Goal: Transaction & Acquisition: Purchase product/service

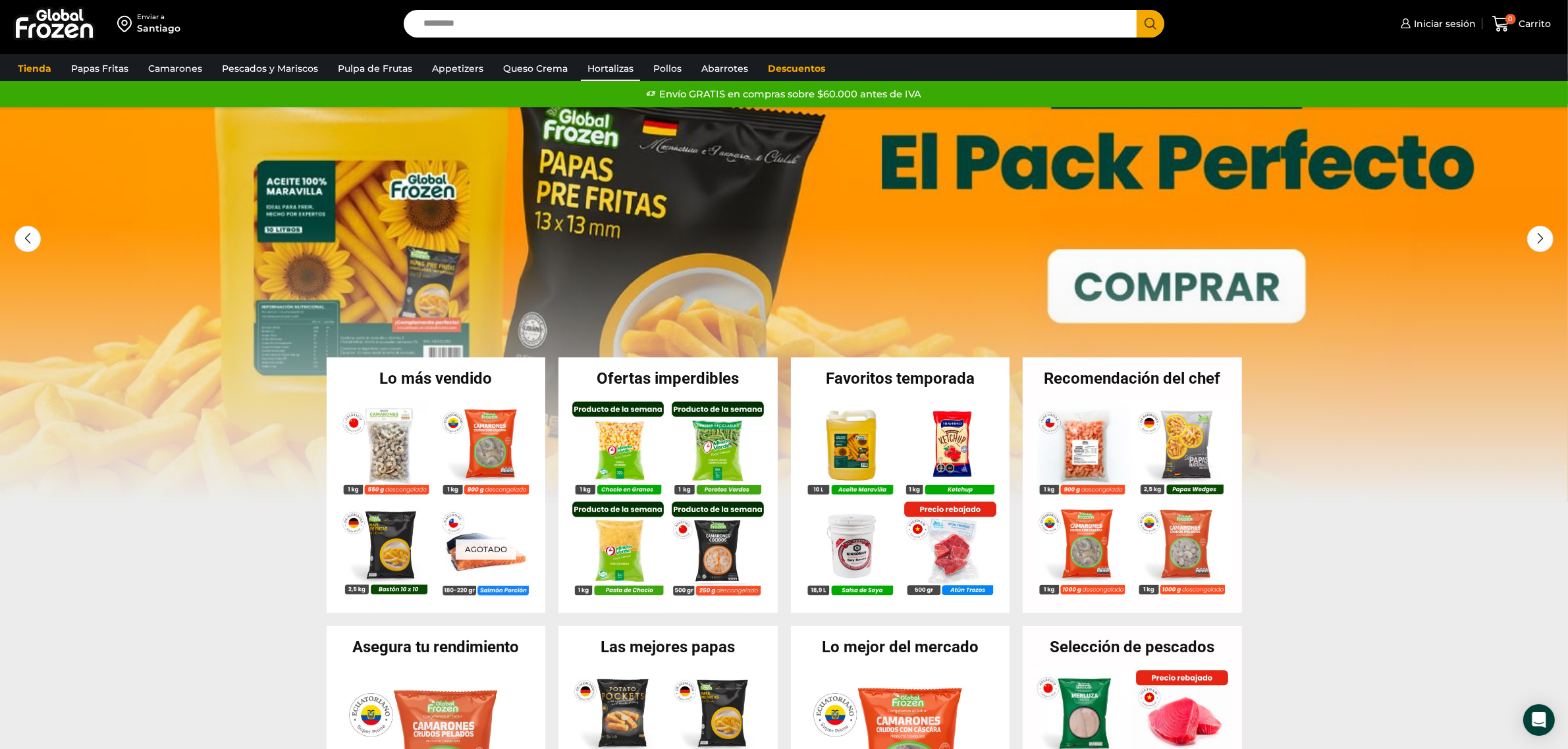
click at [598, 67] on link "Hortalizas" at bounding box center [610, 68] width 59 height 25
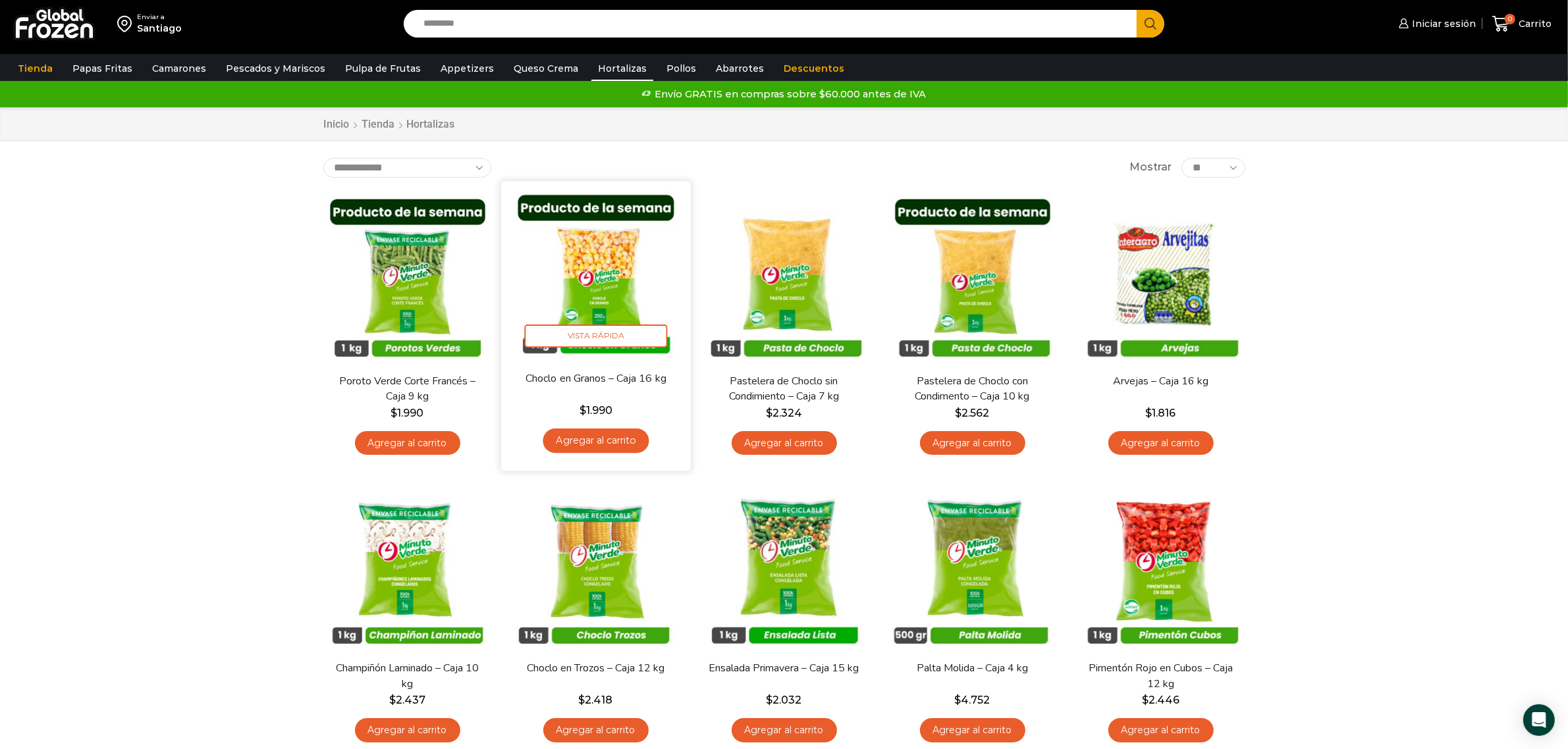
click at [623, 268] on img at bounding box center [596, 276] width 170 height 170
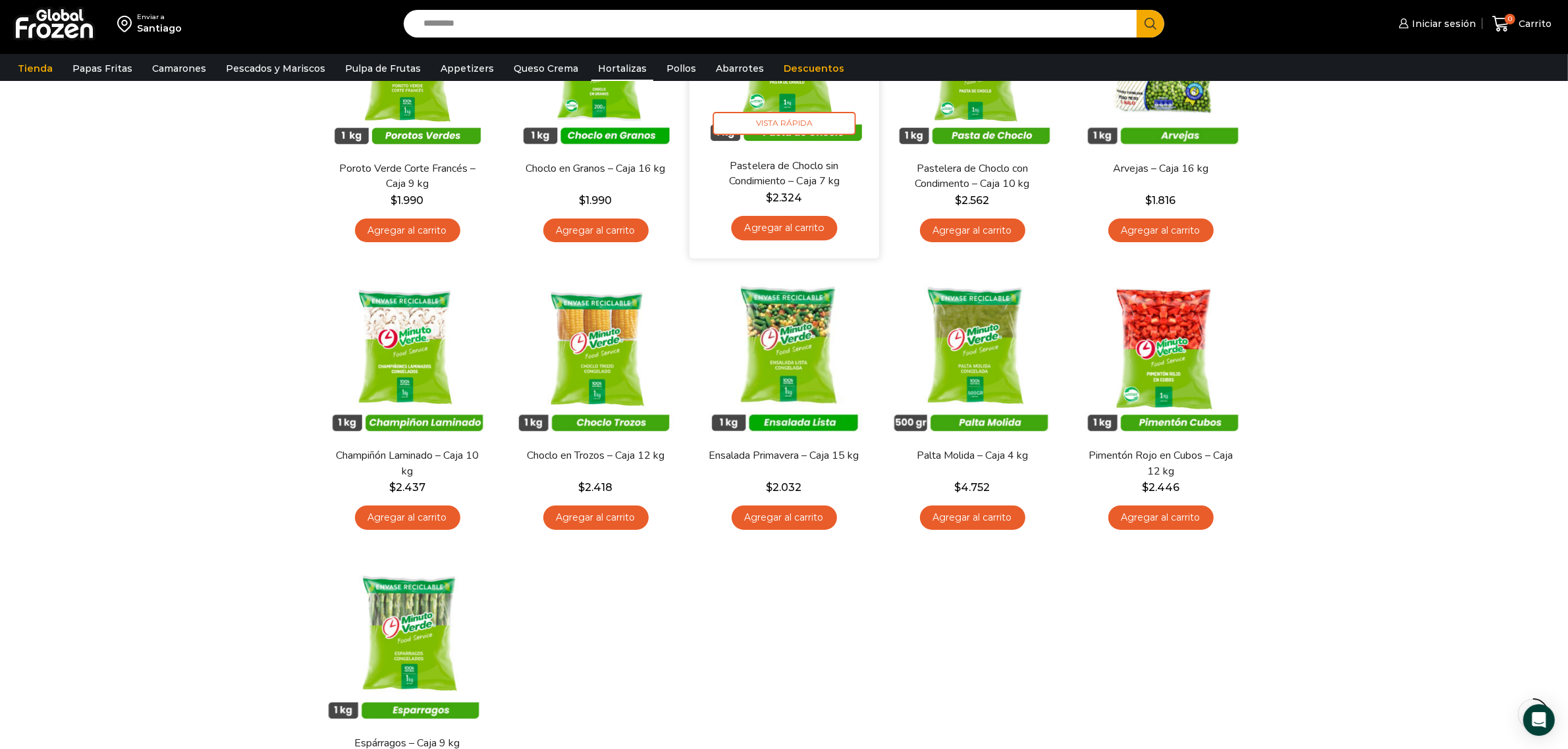
scroll to position [247, 0]
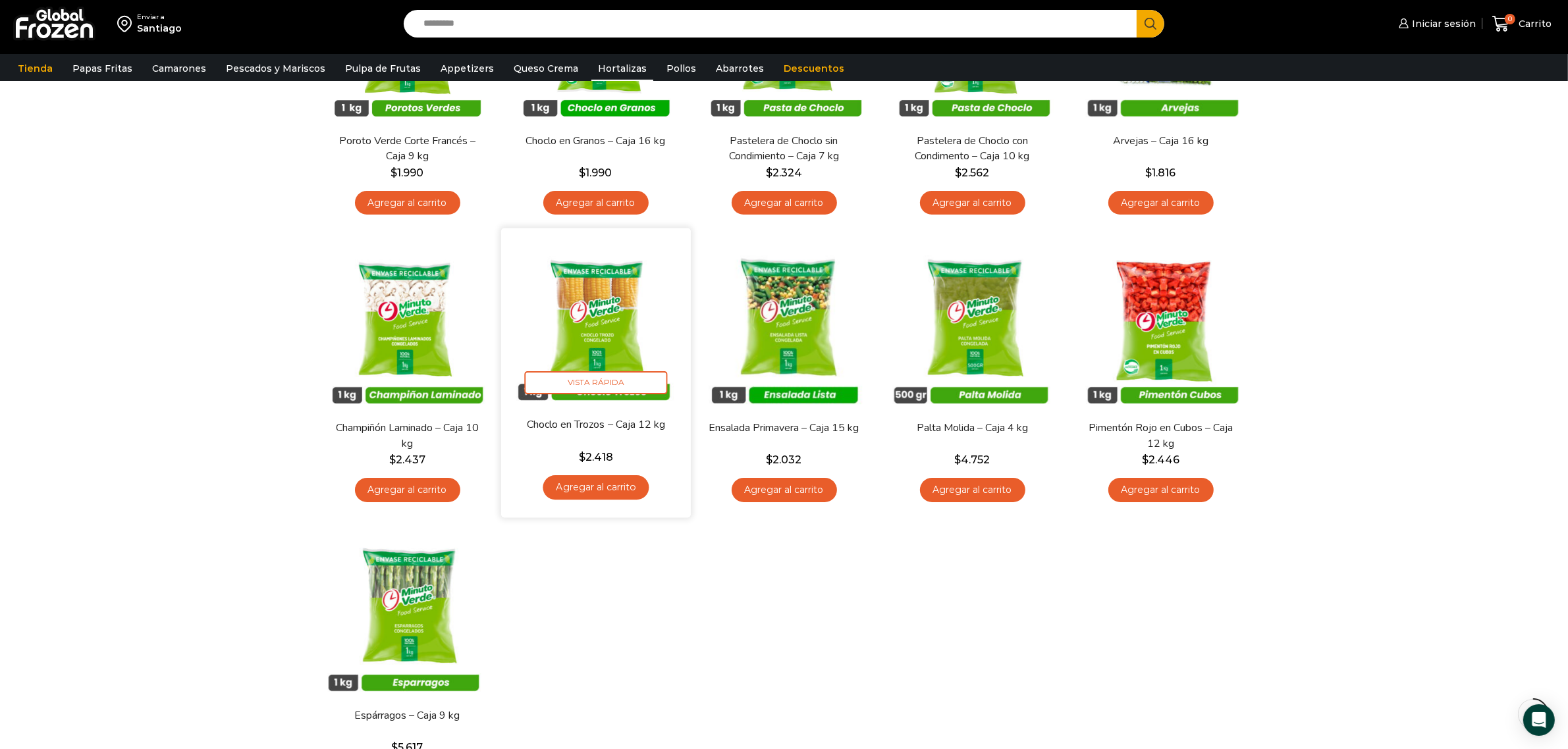
click at [594, 333] on img at bounding box center [596, 324] width 170 height 170
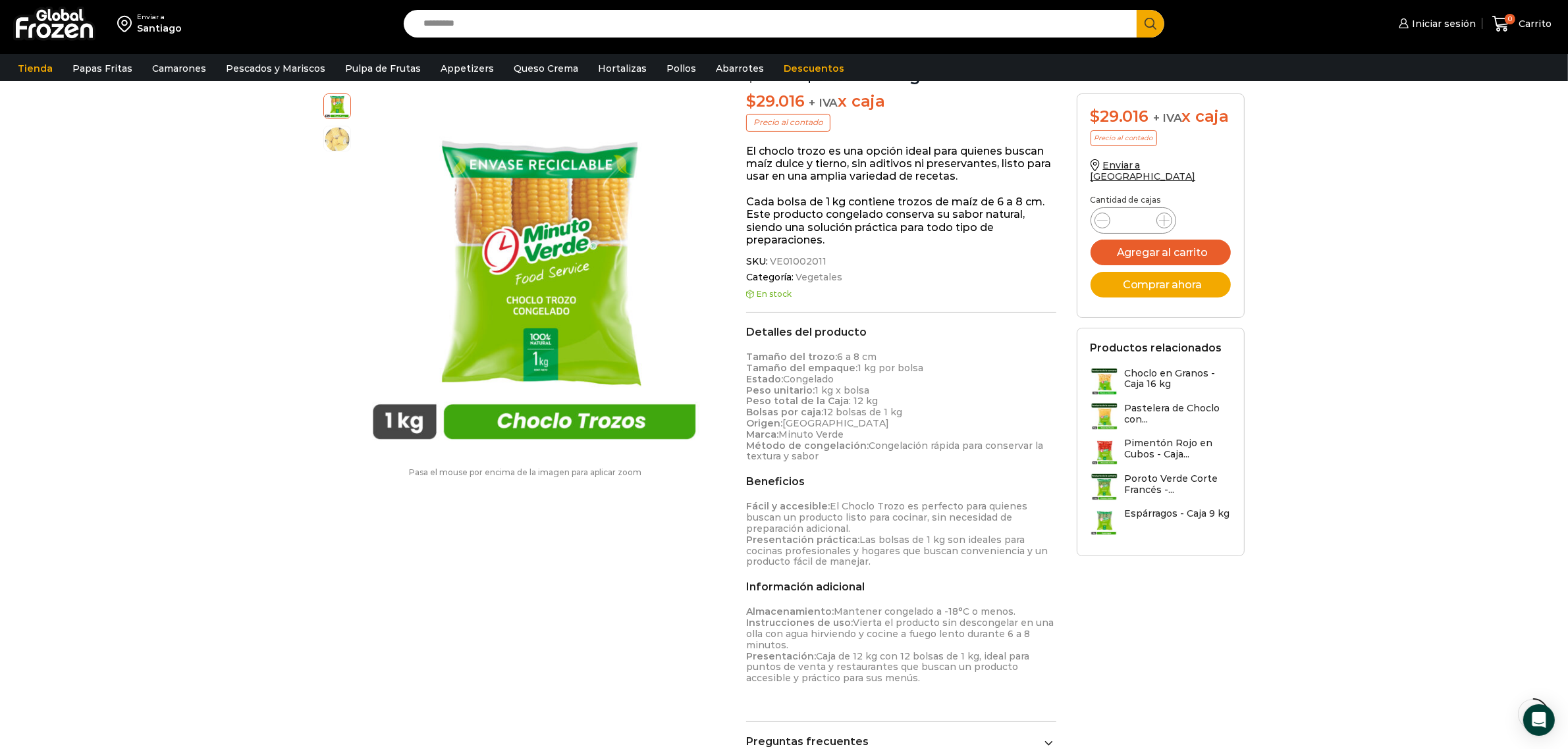
scroll to position [165, 0]
